Goal: Information Seeking & Learning: Learn about a topic

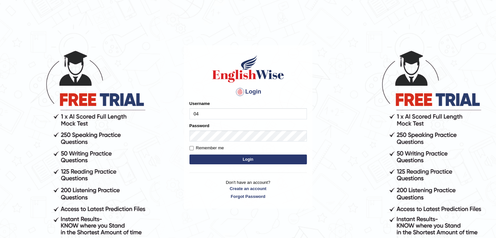
type input "0474579991"
click at [229, 157] on button "Login" at bounding box center [248, 160] width 117 height 10
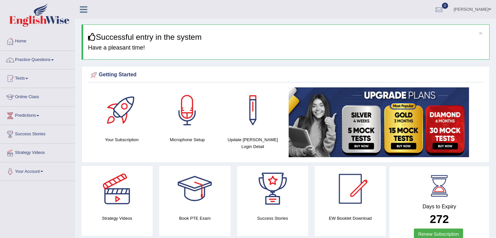
click at [24, 95] on link "Online Class" at bounding box center [37, 96] width 74 height 16
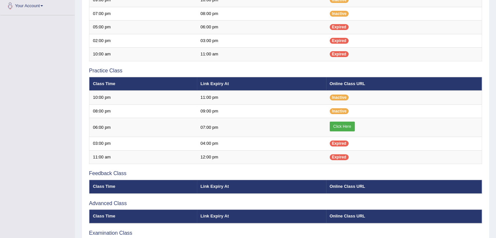
scroll to position [164, 0]
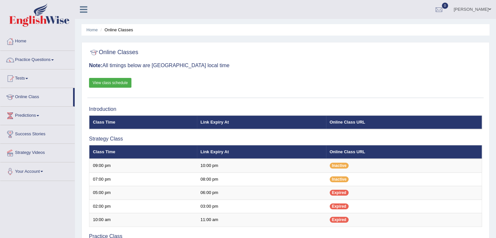
click at [110, 83] on link "View class schedule" at bounding box center [110, 83] width 42 height 10
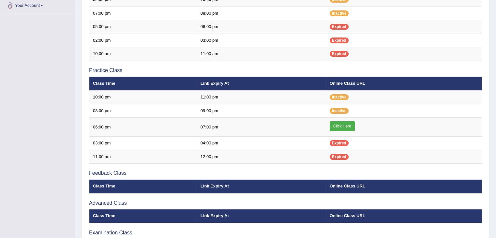
scroll to position [167, 0]
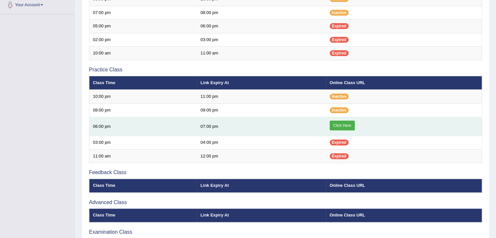
click at [337, 123] on link "Click Here" at bounding box center [342, 126] width 25 height 10
click at [338, 123] on link "Click Here" at bounding box center [342, 126] width 25 height 10
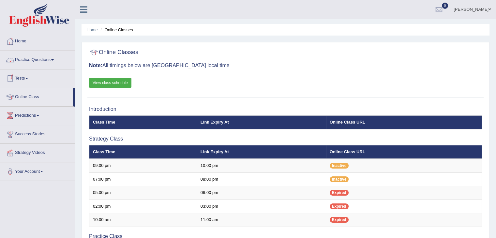
click at [36, 56] on link "Practice Questions" at bounding box center [37, 59] width 74 height 16
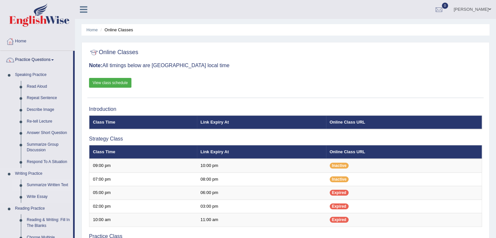
click at [41, 184] on link "Summarize Written Text" at bounding box center [48, 185] width 49 height 12
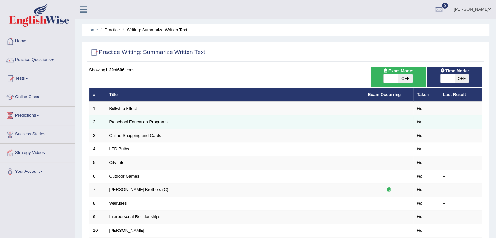
click at [159, 121] on link "Preschool Education Programs" at bounding box center [138, 121] width 58 height 5
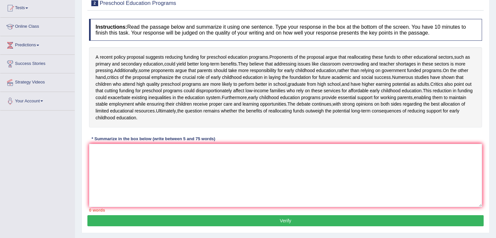
scroll to position [70, 0]
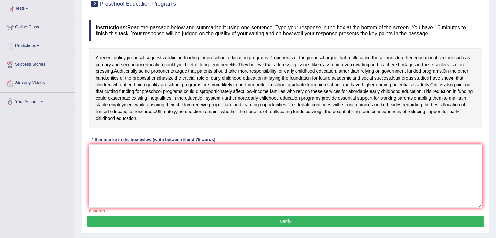
drag, startPoint x: 271, startPoint y: 55, endPoint x: 501, endPoint y: 101, distance: 233.9
click at [496, 101] on html "Toggle navigation Home Practice Questions Speaking Practice Read Aloud Repeat S…" at bounding box center [248, 49] width 496 height 238
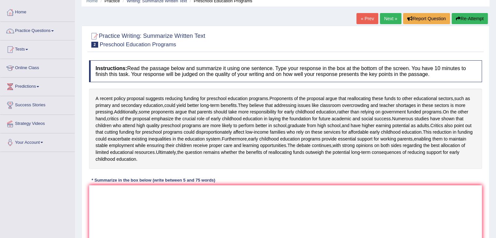
scroll to position [0, 0]
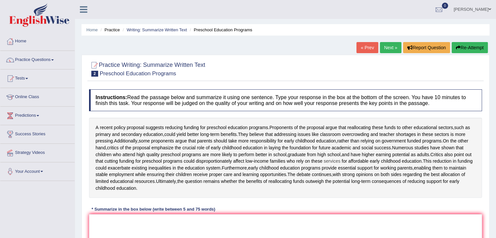
drag, startPoint x: 295, startPoint y: 153, endPoint x: 365, endPoint y: 166, distance: 70.7
click at [365, 166] on div "A recent policy proposal suggests reducing funding for preschool education prog…" at bounding box center [285, 158] width 393 height 80
click at [316, 158] on span "from" at bounding box center [311, 154] width 9 height 7
click at [340, 160] on div at bounding box center [338, 162] width 11 height 5
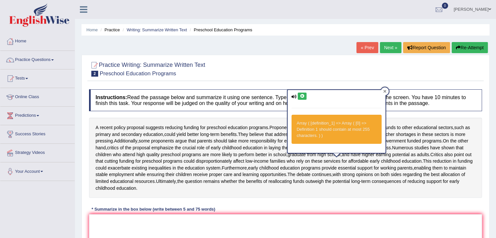
click at [384, 91] on icon at bounding box center [384, 91] width 3 height 3
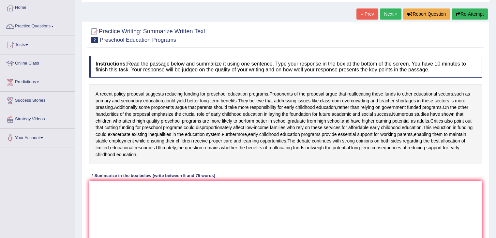
scroll to position [34, 0]
drag, startPoint x: 217, startPoint y: 61, endPoint x: 289, endPoint y: 253, distance: 205.5
click at [289, 204] on html "Toggle navigation Home Practice Questions Speaking Practice Read Aloud Repeat S…" at bounding box center [248, 85] width 496 height 238
click at [47, 25] on link "Practice Questions" at bounding box center [37, 25] width 74 height 16
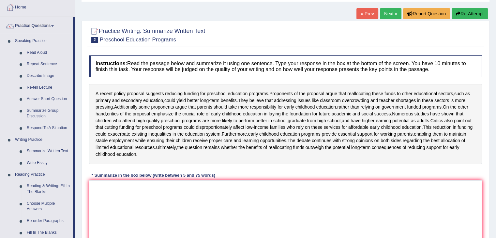
drag, startPoint x: 74, startPoint y: 113, endPoint x: 76, endPoint y: 149, distance: 36.3
click at [76, 148] on div "Toggle navigation Home Practice Questions Speaking Practice Read Aloud Repeat S…" at bounding box center [248, 135] width 496 height 339
click at [41, 151] on link "Summarize Written Text" at bounding box center [48, 152] width 49 height 12
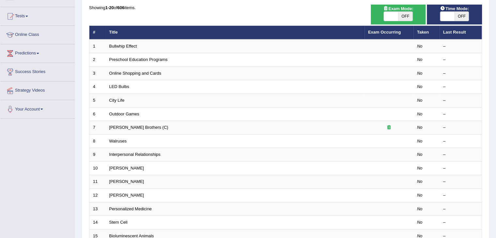
scroll to position [62, 0]
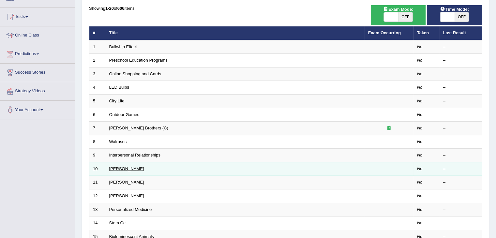
click at [125, 168] on link "Rosalid Franklin" at bounding box center [126, 168] width 35 height 5
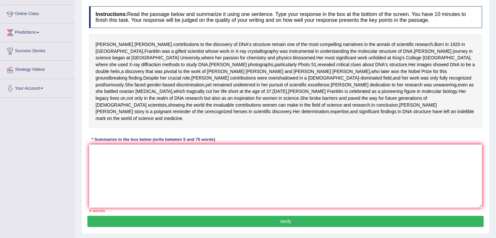
scroll to position [83, 0]
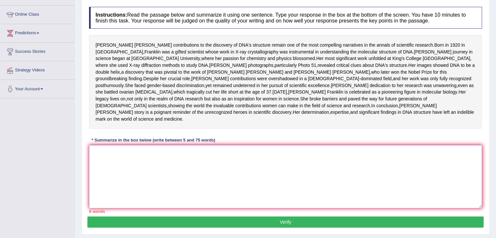
click at [282, 191] on textarea at bounding box center [285, 176] width 393 height 63
click at [329, 208] on textarea at bounding box center [285, 176] width 393 height 63
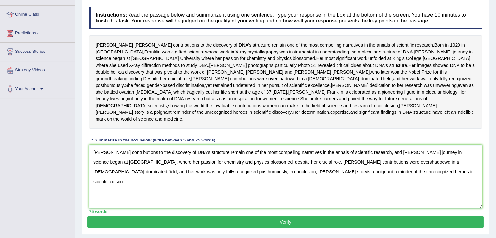
click at [408, 197] on textarea "Rosalind Franklin's contributions to the discovery of DNA's structure remain on…" at bounding box center [285, 176] width 393 height 63
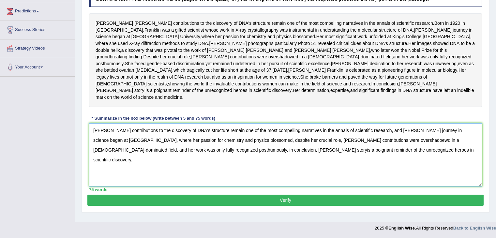
scroll to position [126, 0]
click at [392, 145] on textarea "Rosalind Franklin's contributions to the discovery of DNA's structure remain on…" at bounding box center [285, 154] width 393 height 63
click at [265, 155] on textarea "Rosalind Franklin's contributions to the discovery of DNA's structure remain on…" at bounding box center [285, 154] width 393 height 63
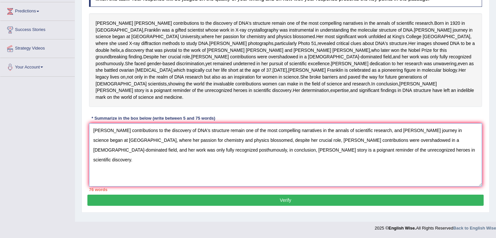
click at [235, 154] on textarea "Rosalind Franklin's contributions to the discovery of DNA's structure remain on…" at bounding box center [285, 154] width 393 height 63
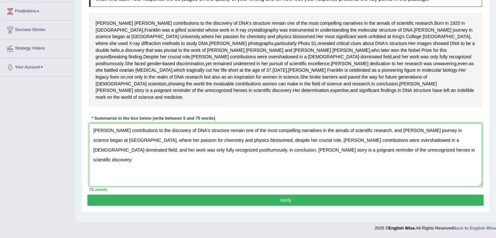
click at [260, 145] on textarea "Rosalind Franklin's contributions to the discovery of DNA's structure remain on…" at bounding box center [285, 154] width 393 height 63
click at [315, 155] on textarea "Rosalind Franklin's contributions to the discovery of DNA's structure remain on…" at bounding box center [285, 154] width 393 height 63
type textarea "Rosalind Franklin's contributions to the discovery of DNA's structure remain on…"
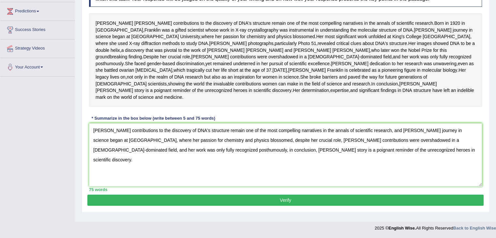
click at [286, 202] on button "Verify" at bounding box center [285, 200] width 396 height 11
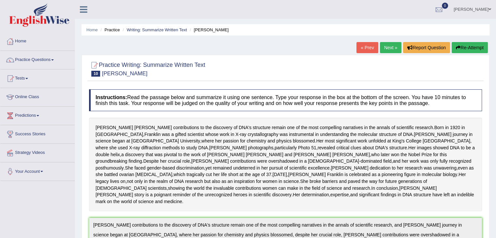
scroll to position [13, 0]
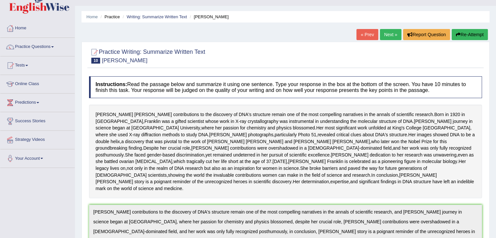
click at [48, 46] on link "Practice Questions" at bounding box center [37, 46] width 74 height 16
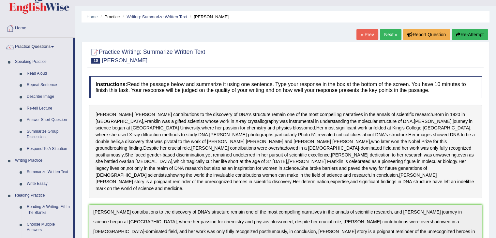
click at [48, 46] on link "Practice Questions" at bounding box center [36, 46] width 73 height 16
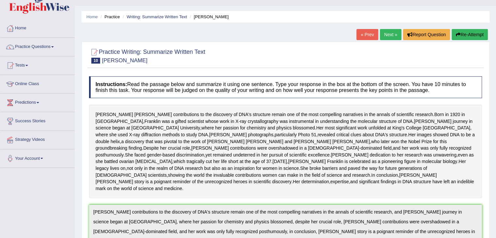
click at [48, 46] on link "Practice Questions" at bounding box center [37, 46] width 74 height 16
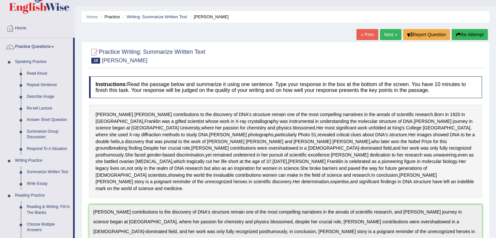
drag, startPoint x: 73, startPoint y: 56, endPoint x: 75, endPoint y: 98, distance: 41.5
click at [75, 98] on div "Toggle navigation Home Practice Questions Speaking Practice Read Aloud Repeat S…" at bounding box center [248, 224] width 496 height 474
click at [44, 210] on link "Reading & Writing: Fill In The Blanks" at bounding box center [48, 209] width 49 height 17
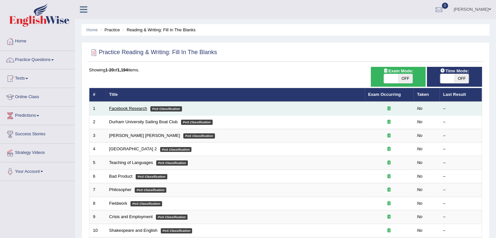
click at [121, 110] on link "Facebook Research" at bounding box center [128, 108] width 38 height 5
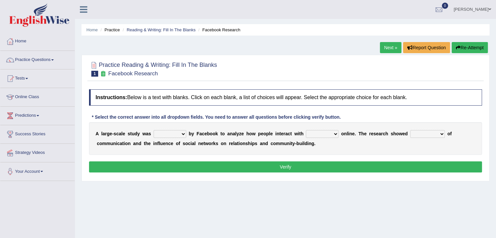
click at [184, 134] on select "surveyed had asked made" at bounding box center [170, 134] width 33 height 8
select select "made"
click at [154, 130] on select "surveyed had asked made" at bounding box center [170, 134] width 33 height 8
click at [335, 135] on select "together all each other another" at bounding box center [322, 134] width 33 height 8
select select "each other"
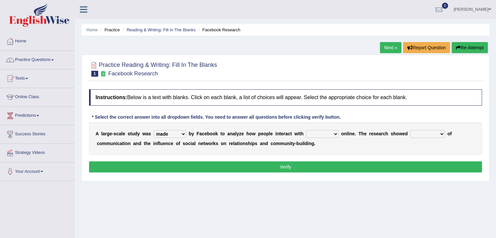
click at [306, 130] on select "together all each other another" at bounding box center [322, 134] width 33 height 8
click at [441, 133] on select "advantages standards fellowships patterns" at bounding box center [427, 134] width 35 height 8
select select "advantages"
click at [410, 130] on select "advantages standards fellowships patterns" at bounding box center [427, 134] width 35 height 8
click at [346, 163] on button "Verify" at bounding box center [285, 167] width 393 height 11
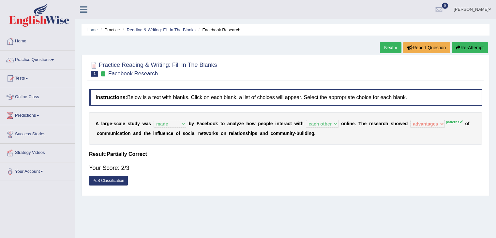
click at [386, 47] on link "Next »" at bounding box center [391, 47] width 22 height 11
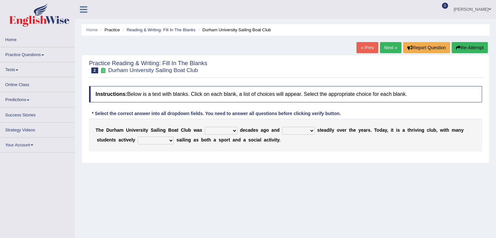
click at [235, 130] on select "found fund founded find" at bounding box center [221, 131] width 33 height 8
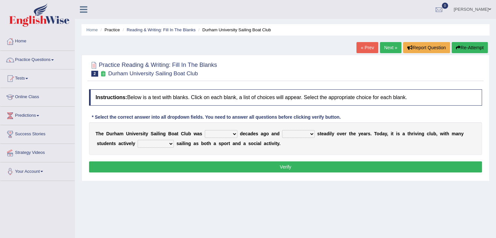
select select "founded"
click at [205, 130] on select "found fund founded find" at bounding box center [221, 134] width 33 height 8
click at [311, 134] on select "grow growing has grown grown" at bounding box center [298, 134] width 33 height 8
select select "has grown"
click at [282, 130] on select "grow growing has grown grown" at bounding box center [298, 134] width 33 height 8
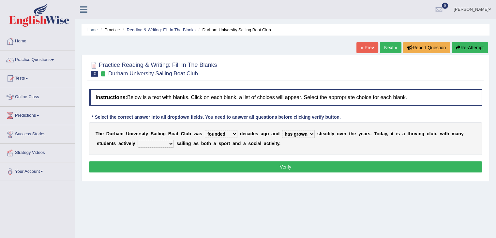
click at [171, 144] on select "enjoy enjoyed are enjoying enjoying" at bounding box center [156, 144] width 36 height 8
select select "enjoy"
click at [138, 140] on select "enjoy enjoyed are enjoying enjoying" at bounding box center [156, 144] width 36 height 8
click at [179, 163] on button "Verify" at bounding box center [285, 167] width 393 height 11
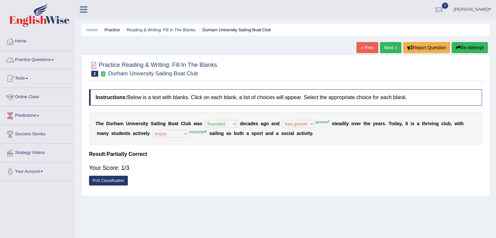
click at [51, 58] on link "Practice Questions" at bounding box center [37, 59] width 74 height 16
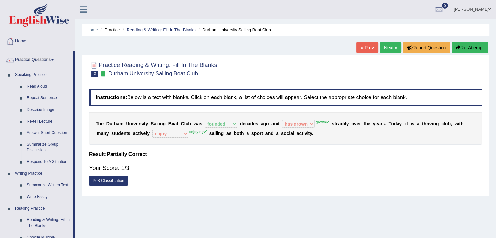
drag, startPoint x: 75, startPoint y: 68, endPoint x: 78, endPoint y: 117, distance: 48.7
click at [78, 117] on div "Toggle navigation Home Practice Questions Speaking Practice Read Aloud Repeat S…" at bounding box center [248, 169] width 496 height 339
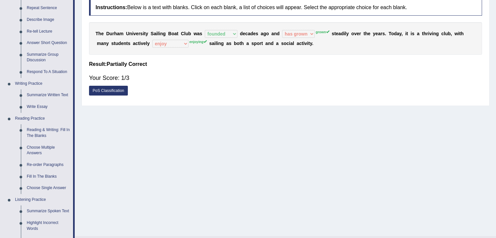
scroll to position [91, 0]
click at [36, 175] on link "Fill In The Blanks" at bounding box center [48, 176] width 49 height 12
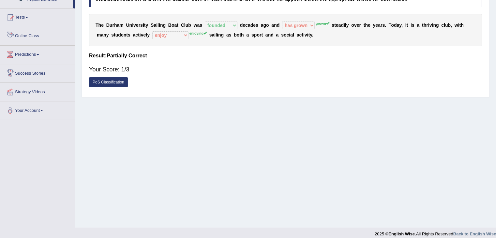
scroll to position [104, 0]
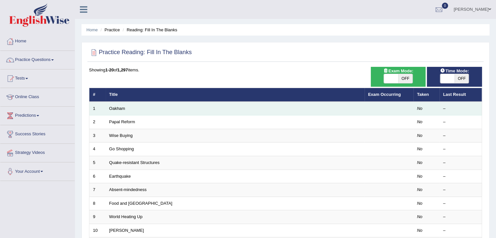
click at [141, 108] on td "Oakham" at bounding box center [235, 109] width 259 height 14
click at [196, 109] on td "Oakham" at bounding box center [235, 109] width 259 height 14
click at [117, 107] on link "Oakham" at bounding box center [117, 108] width 16 height 5
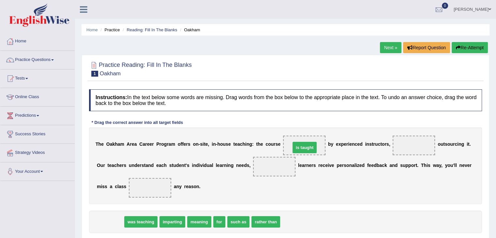
drag, startPoint x: 111, startPoint y: 222, endPoint x: 305, endPoint y: 147, distance: 208.2
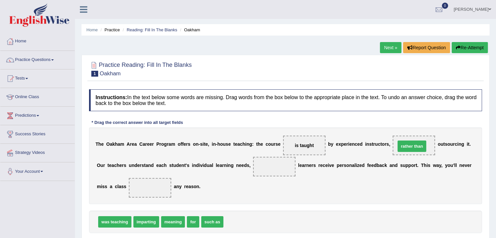
drag, startPoint x: 238, startPoint y: 221, endPoint x: 410, endPoint y: 146, distance: 188.2
drag, startPoint x: 191, startPoint y: 220, endPoint x: 153, endPoint y: 188, distance: 50.3
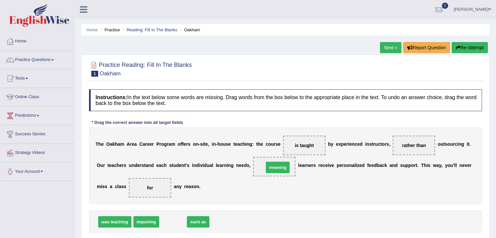
drag, startPoint x: 171, startPoint y: 221, endPoint x: 276, endPoint y: 166, distance: 118.1
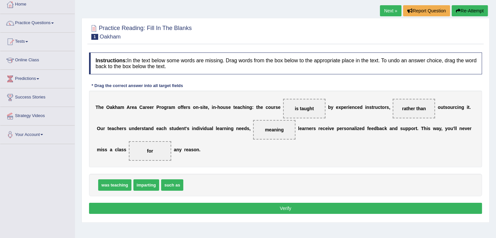
scroll to position [38, 0]
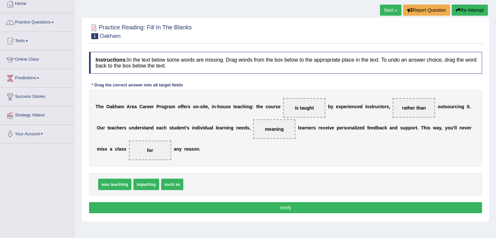
click at [272, 206] on button "Verify" at bounding box center [285, 207] width 393 height 11
